Goal: Information Seeking & Learning: Check status

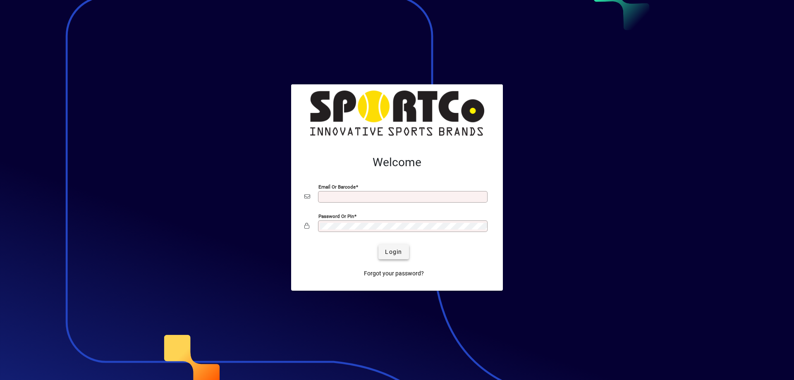
type input "**********"
click at [388, 255] on span "Login" at bounding box center [393, 252] width 17 height 9
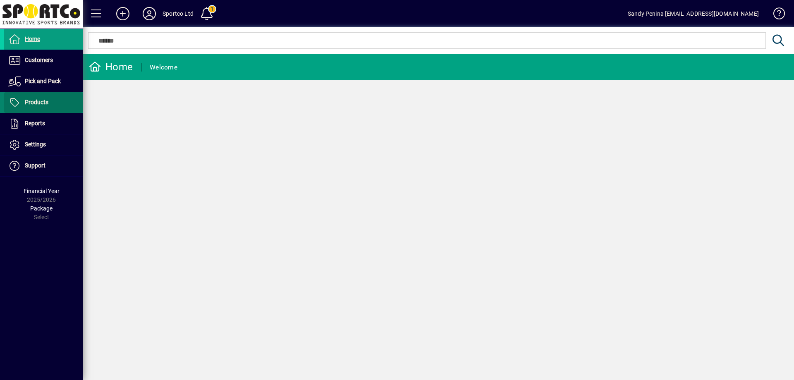
click at [34, 100] on span "Products" at bounding box center [37, 102] width 24 height 7
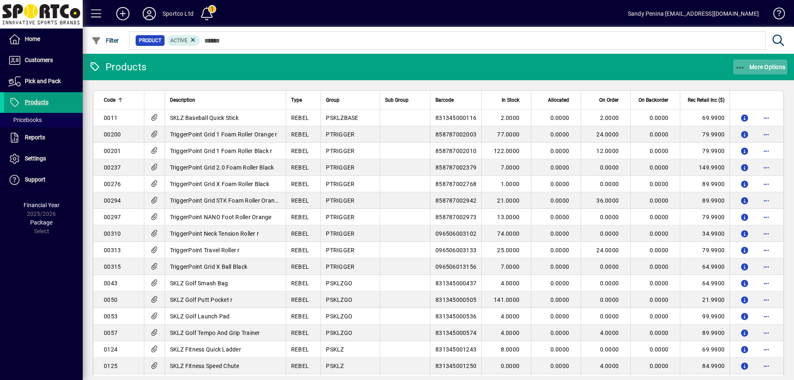
click at [773, 59] on span "button" at bounding box center [760, 67] width 55 height 20
click at [754, 93] on div "Product Status" at bounding box center [752, 84] width 83 height 21
click at [758, 84] on app-page-flat "Code Description Type Group Sub Group Barcode In Stock Allocated On Order On Ba…" at bounding box center [438, 228] width 711 height 296
click at [761, 62] on span "button" at bounding box center [760, 67] width 55 height 20
click at [758, 81] on span "Product Status" at bounding box center [752, 85] width 69 height 10
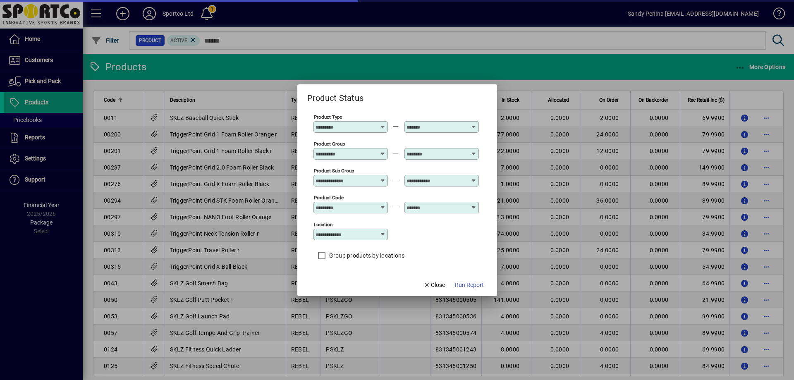
click at [352, 150] on input "Product Group" at bounding box center [345, 153] width 60 height 7
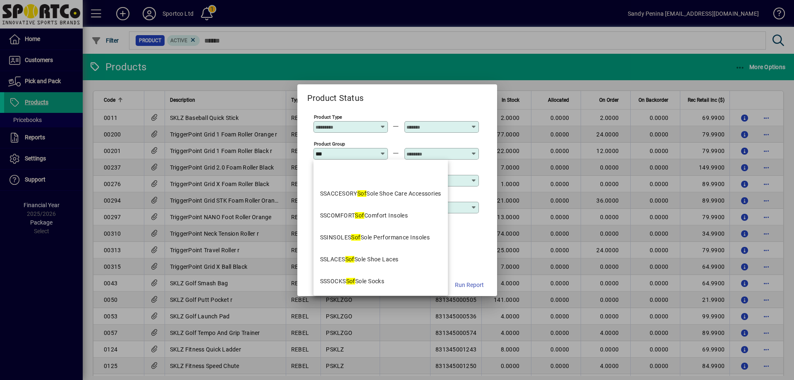
click at [399, 216] on div "SSCOMFORT Sof Comfort Insoles" at bounding box center [364, 215] width 88 height 9
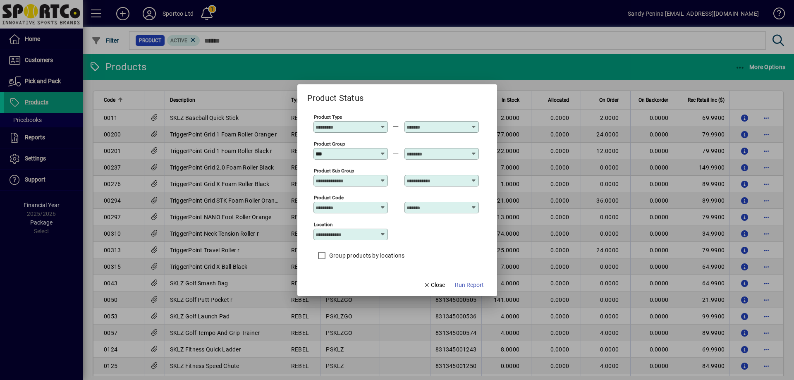
type input "**********"
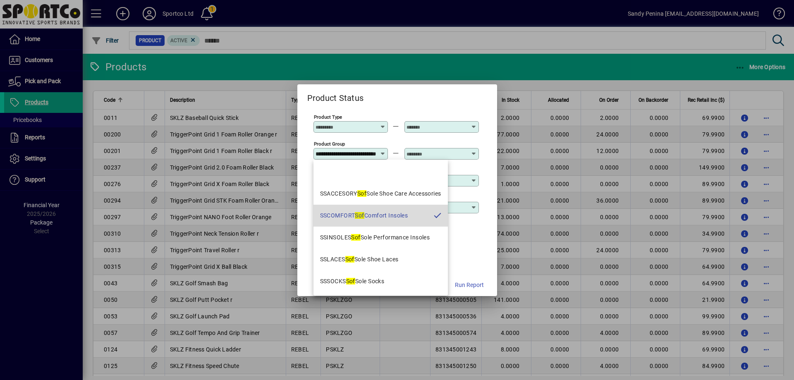
scroll to position [0, 30]
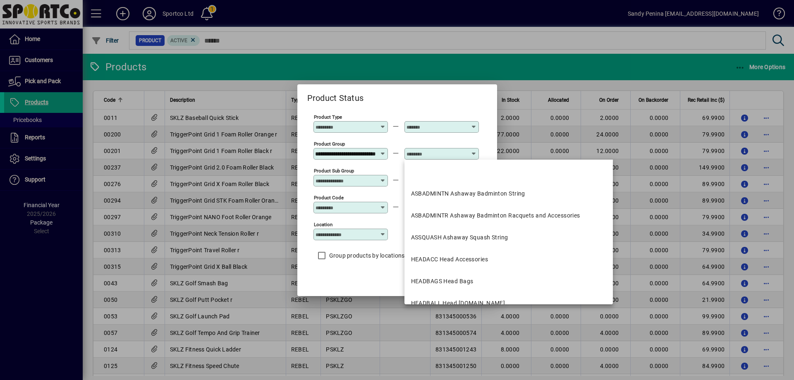
click at [413, 153] on input "text" at bounding box center [436, 153] width 60 height 7
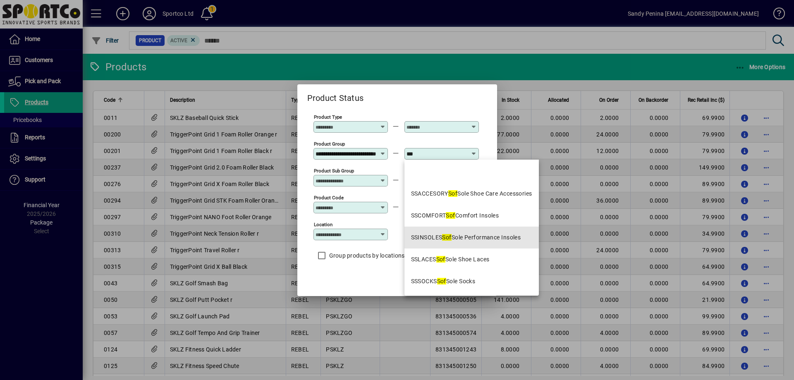
click at [466, 235] on div "SSINSOLES Sof Sole Performance Insoles" at bounding box center [466, 237] width 110 height 9
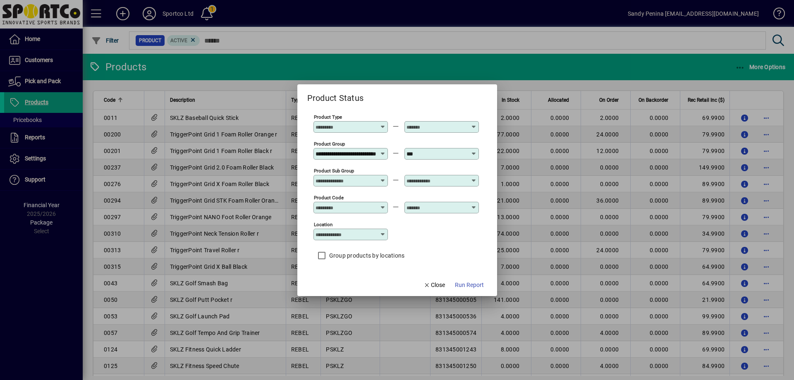
type input "**********"
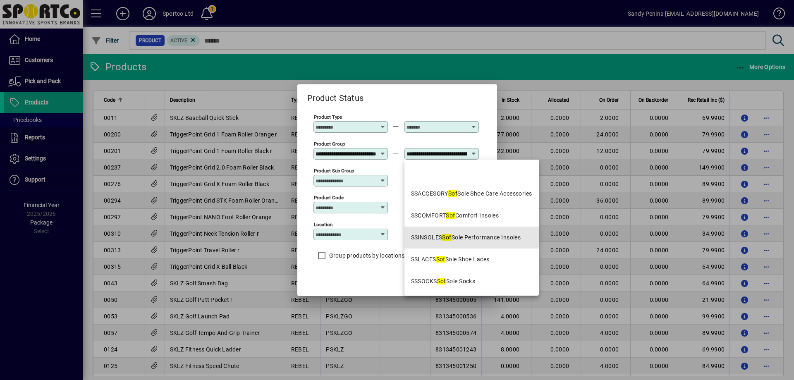
scroll to position [0, 52]
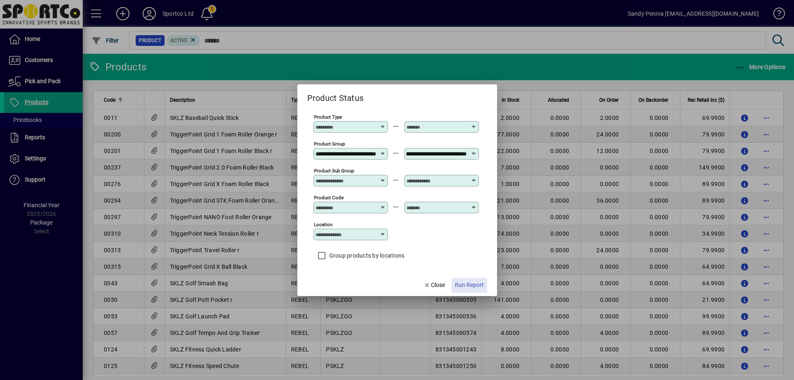
click at [468, 287] on span "Run Report" at bounding box center [469, 285] width 29 height 9
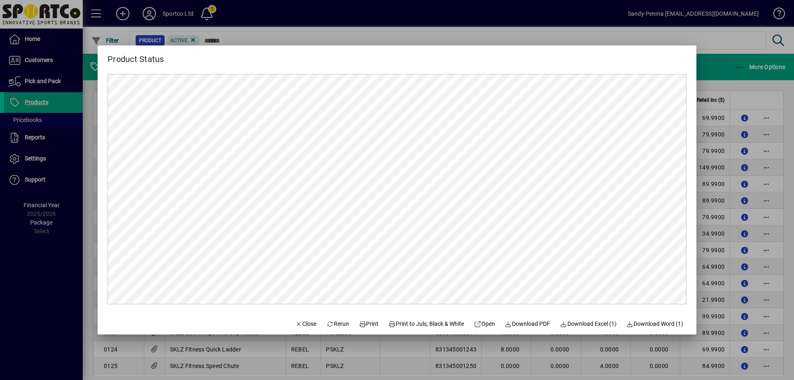
scroll to position [0, 0]
click at [360, 327] on span "Print" at bounding box center [369, 323] width 20 height 9
drag, startPoint x: 293, startPoint y: 326, endPoint x: 244, endPoint y: 252, distance: 89.1
click at [295, 326] on span "Close" at bounding box center [305, 323] width 21 height 9
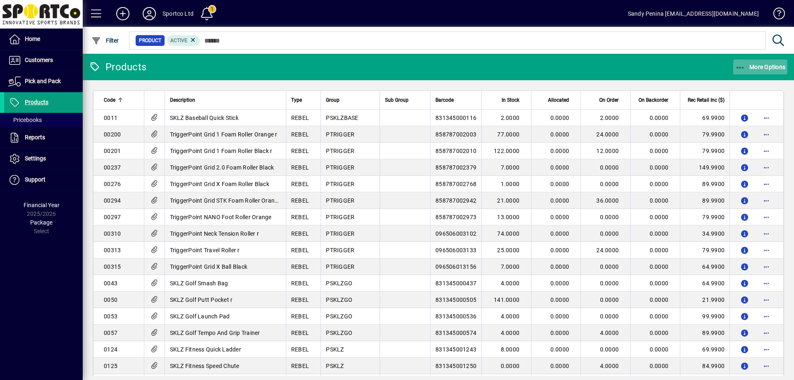
click at [762, 65] on span "More Options" at bounding box center [760, 67] width 50 height 7
click at [748, 87] on span "Product Status" at bounding box center [748, 85] width 60 height 8
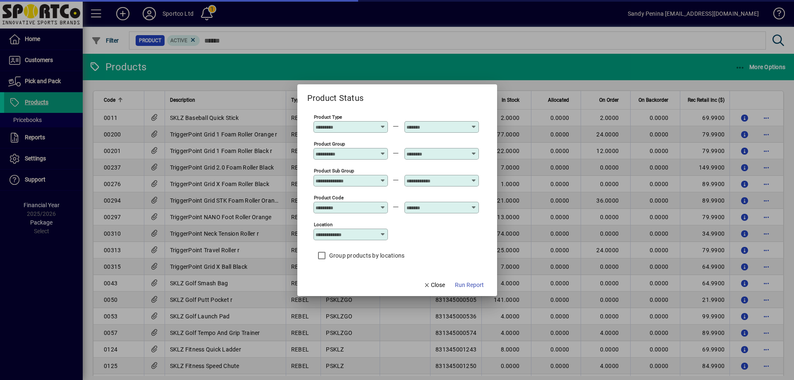
click at [339, 156] on input "Product Group" at bounding box center [345, 153] width 60 height 7
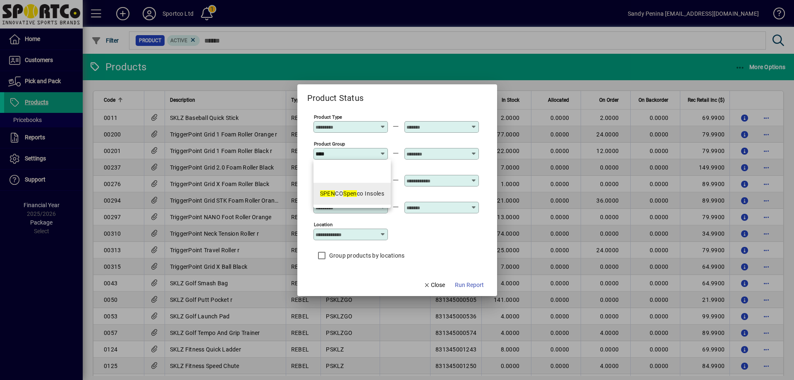
click at [335, 191] on div "SPEN CO Spen co Insoles" at bounding box center [352, 193] width 64 height 9
type input "**********"
click at [435, 152] on input "text" at bounding box center [436, 153] width 60 height 7
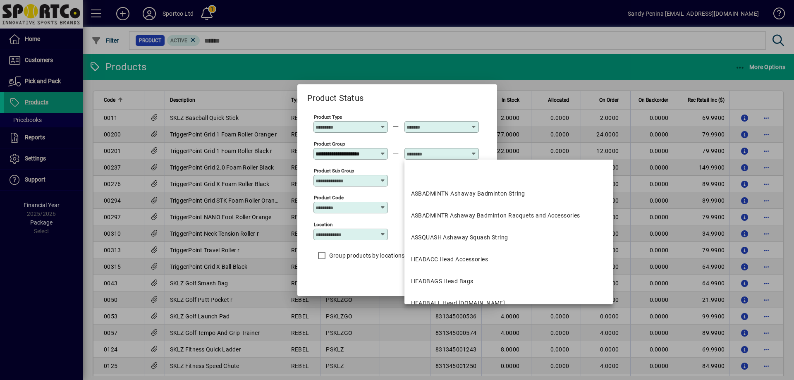
scroll to position [0, 0]
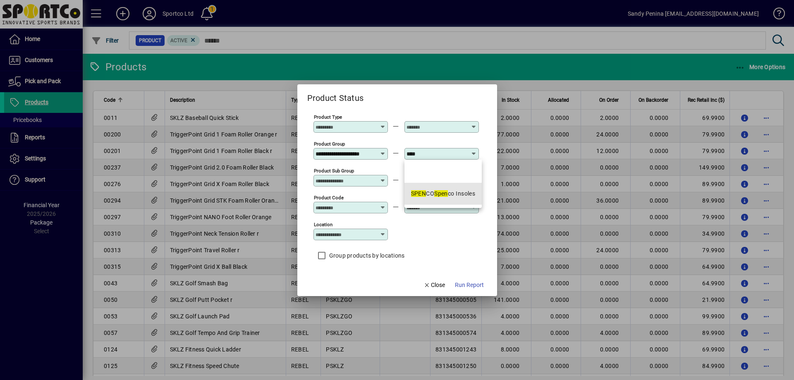
drag, startPoint x: 456, startPoint y: 191, endPoint x: 493, endPoint y: 253, distance: 71.5
click at [456, 192] on div "SPEN CO Spen co Insoles" at bounding box center [443, 193] width 64 height 9
type input "**********"
drag, startPoint x: 475, startPoint y: 285, endPoint x: 461, endPoint y: 292, distance: 16.1
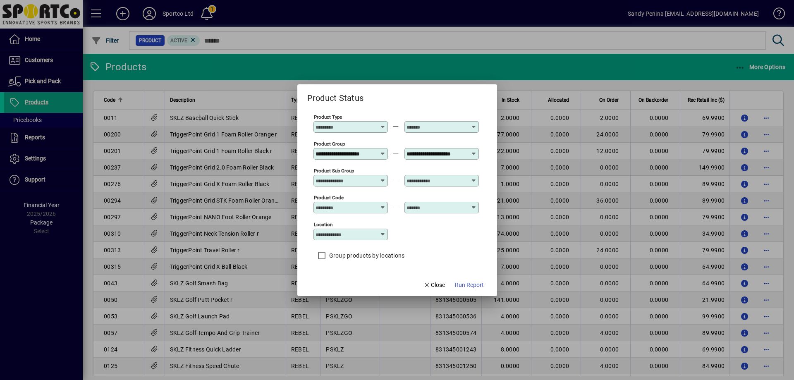
click at [474, 285] on span "Run Report" at bounding box center [469, 285] width 29 height 9
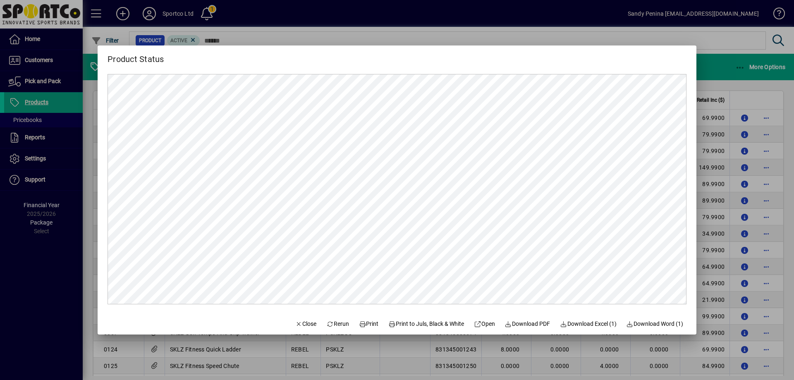
scroll to position [0, 0]
click at [359, 326] on span "Print" at bounding box center [369, 323] width 20 height 9
click at [302, 322] on span "Close" at bounding box center [305, 323] width 21 height 9
